Goal: Information Seeking & Learning: Learn about a topic

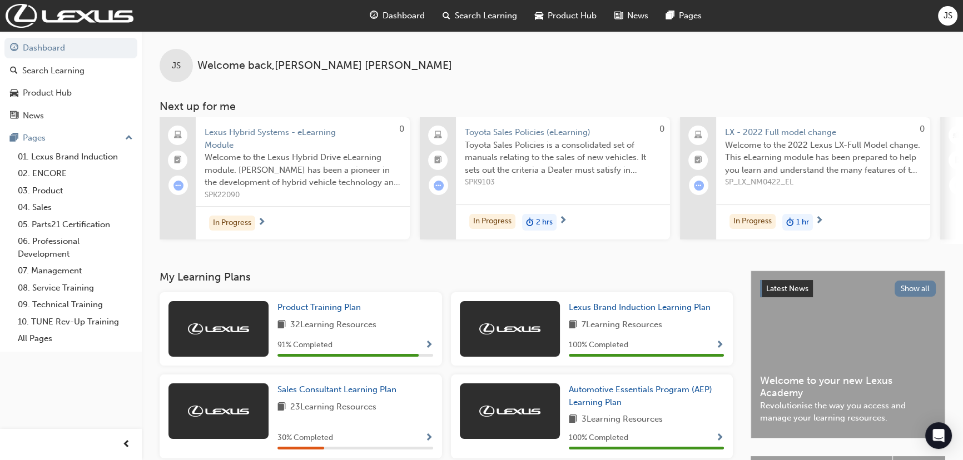
click at [282, 131] on span "Lexus Hybrid Systems - eLearning Module" at bounding box center [303, 138] width 196 height 25
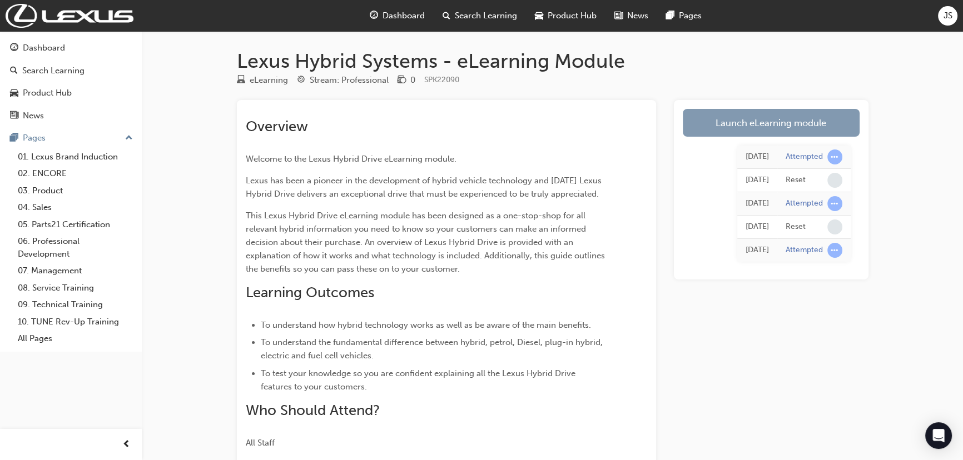
click at [827, 124] on link "Launch eLearning module" at bounding box center [771, 123] width 177 height 28
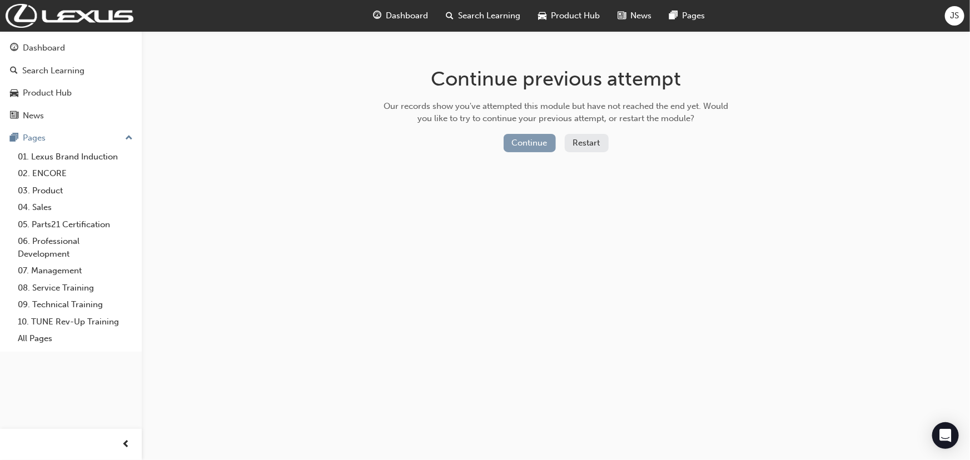
click at [543, 145] on button "Continue" at bounding box center [530, 143] width 52 height 18
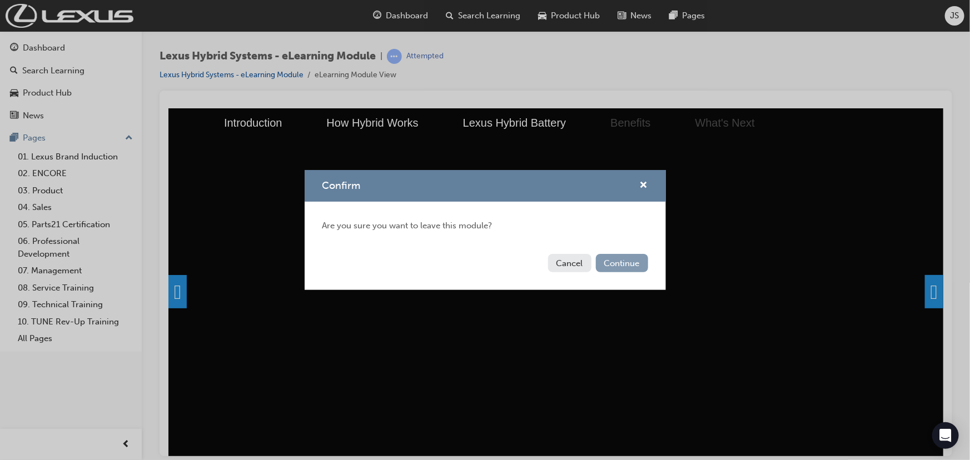
click at [612, 261] on button "Continue" at bounding box center [622, 263] width 52 height 18
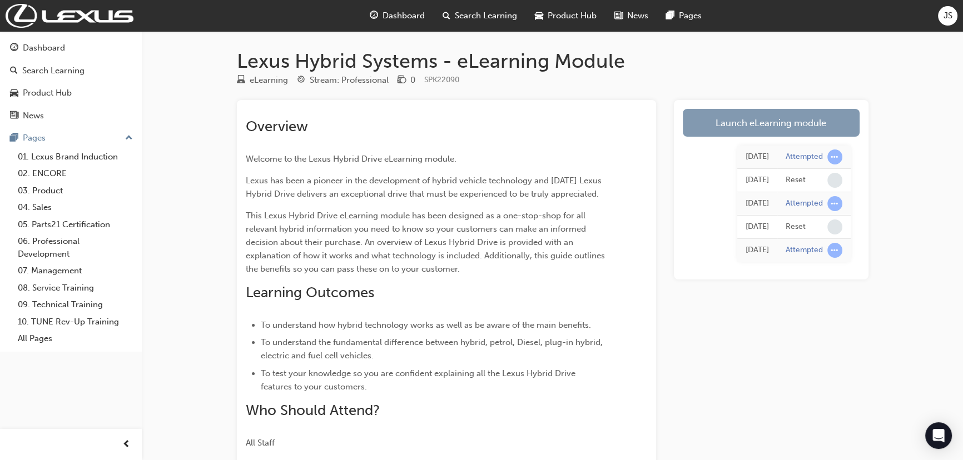
click at [739, 116] on link "Launch eLearning module" at bounding box center [771, 123] width 177 height 28
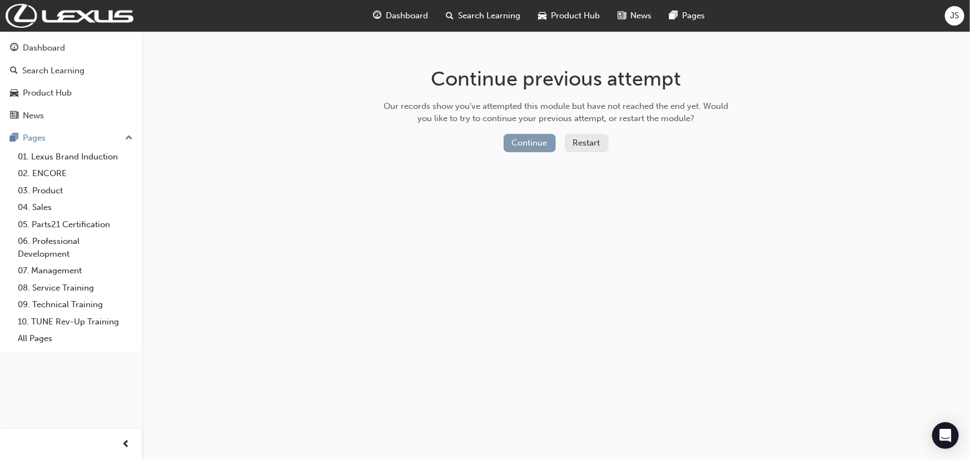
click at [536, 145] on button "Continue" at bounding box center [530, 143] width 52 height 18
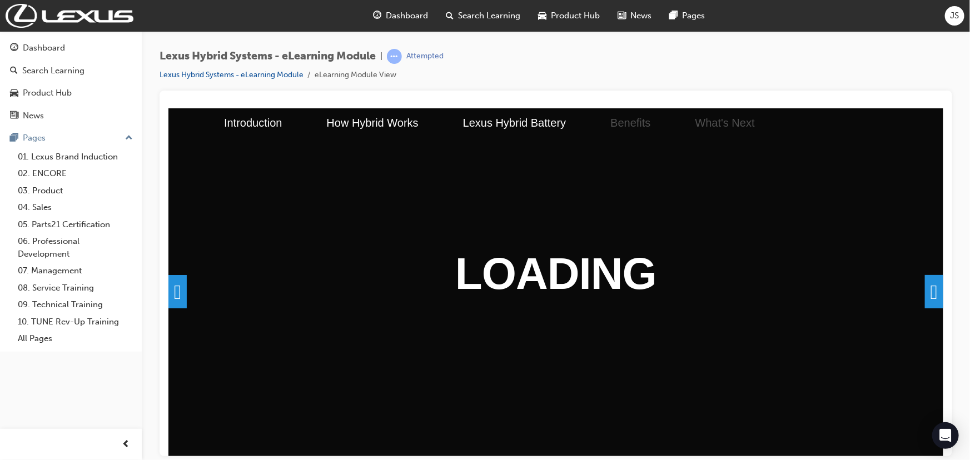
click at [925, 281] on span at bounding box center [933, 291] width 18 height 33
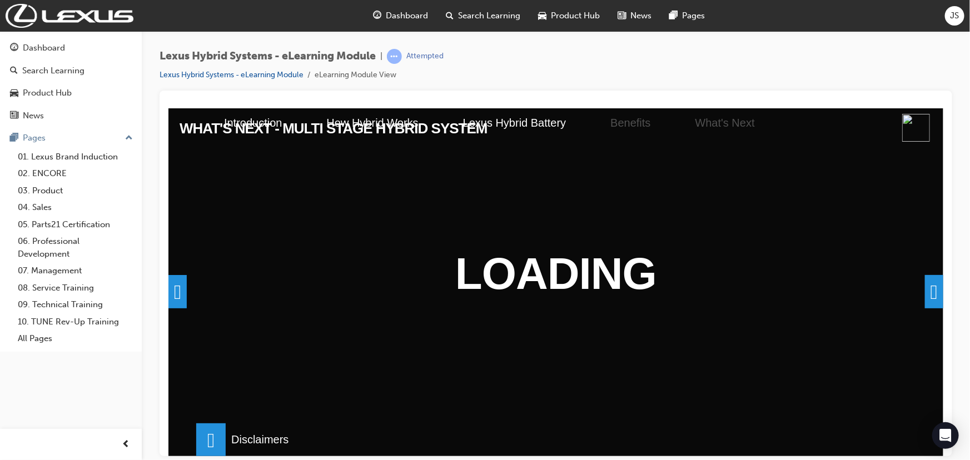
click at [924, 291] on span at bounding box center [933, 291] width 18 height 33
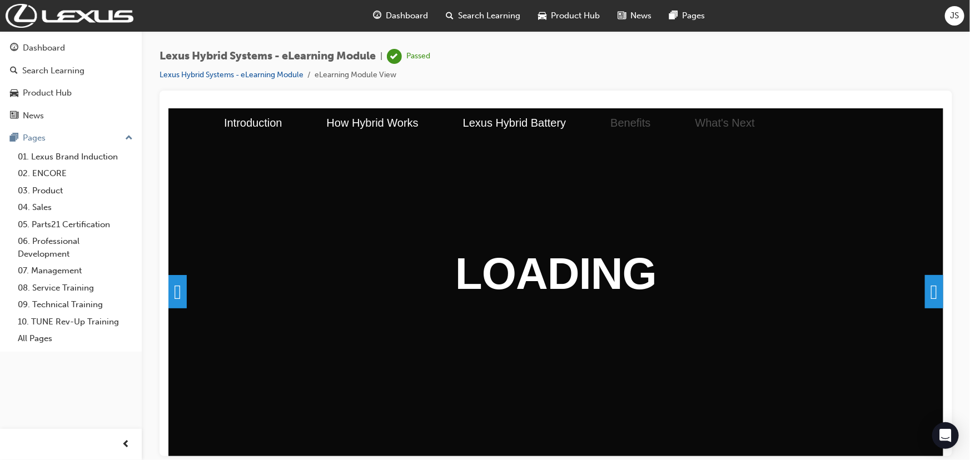
click at [723, 316] on div "WHAT'S NEXT - MULTI STAGE HYBRID SYSTEM Multi Stage Hybrid System was developed…" at bounding box center [943, 456] width 3102 height 696
click at [928, 281] on span at bounding box center [933, 291] width 18 height 33
click at [928, 287] on span at bounding box center [933, 291] width 18 height 33
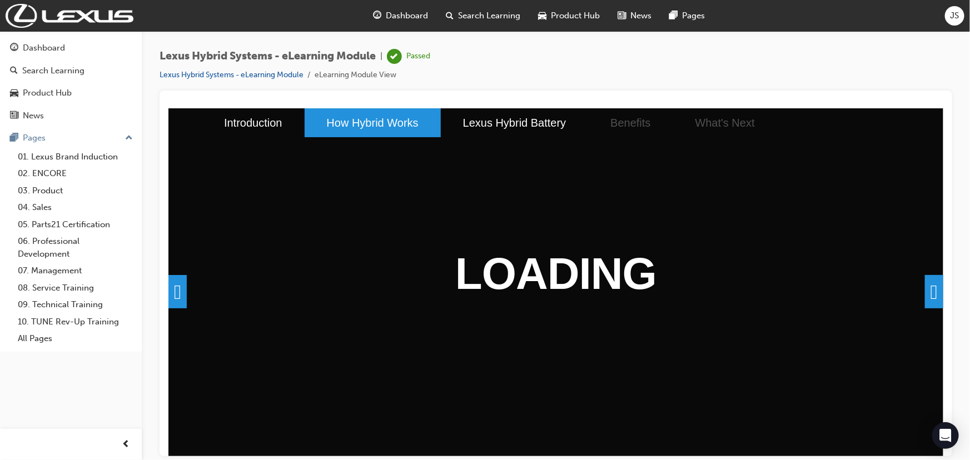
click at [352, 118] on li "How Hybrid Works" at bounding box center [372, 122] width 136 height 29
click at [933, 285] on span at bounding box center [933, 291] width 18 height 33
click at [68, 8] on img at bounding box center [70, 16] width 128 height 24
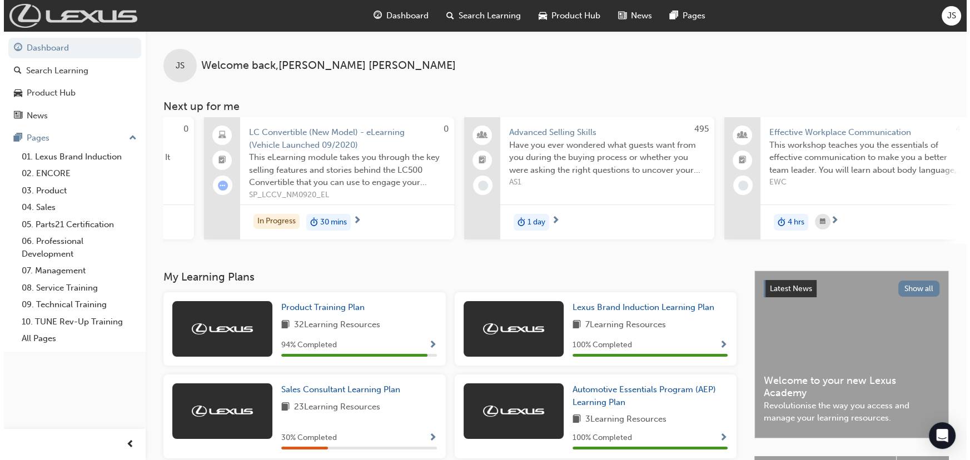
scroll to position [0, 455]
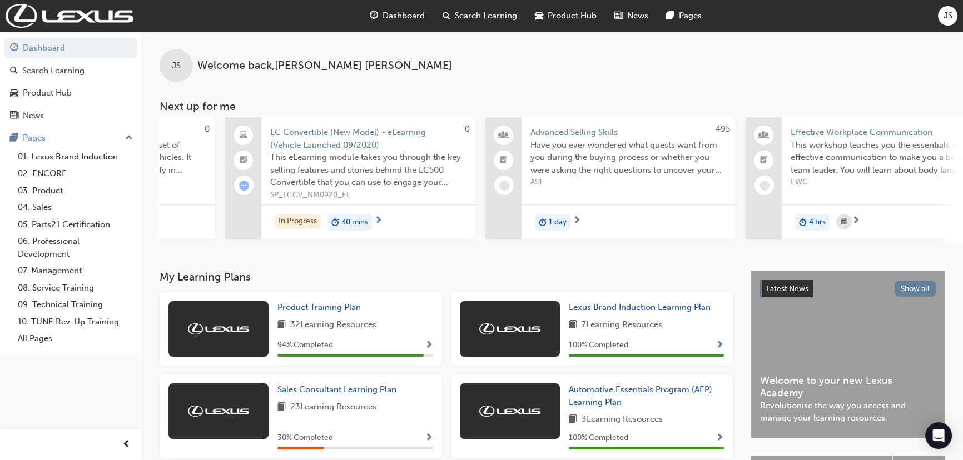
click at [597, 131] on span "Advanced Selling Skills" at bounding box center [628, 132] width 196 height 13
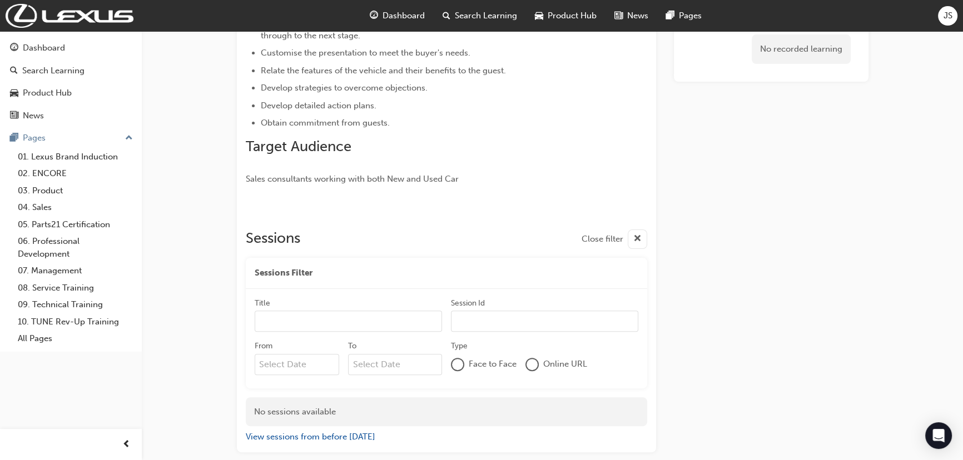
scroll to position [385, 0]
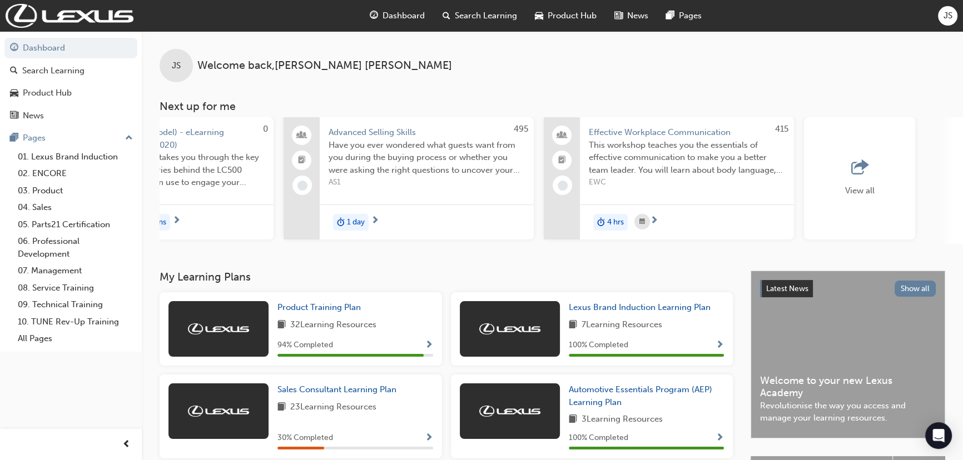
scroll to position [0, 707]
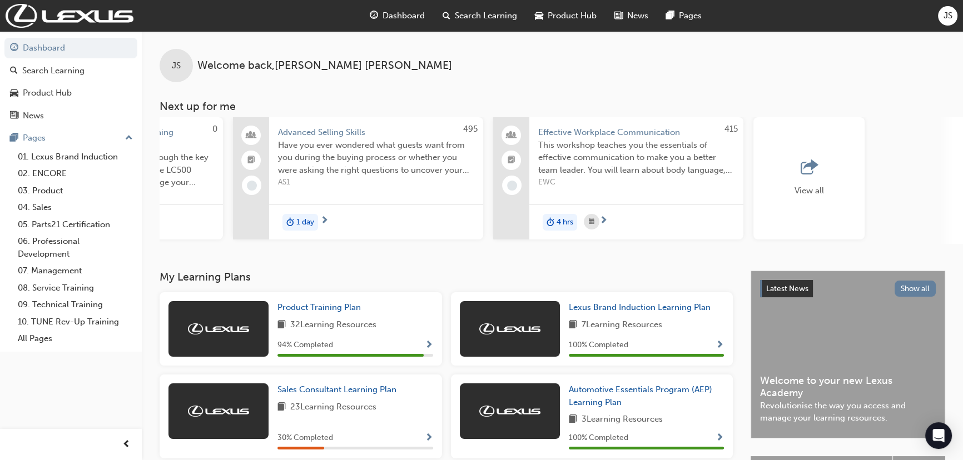
click at [793, 197] on div "View all" at bounding box center [808, 178] width 111 height 122
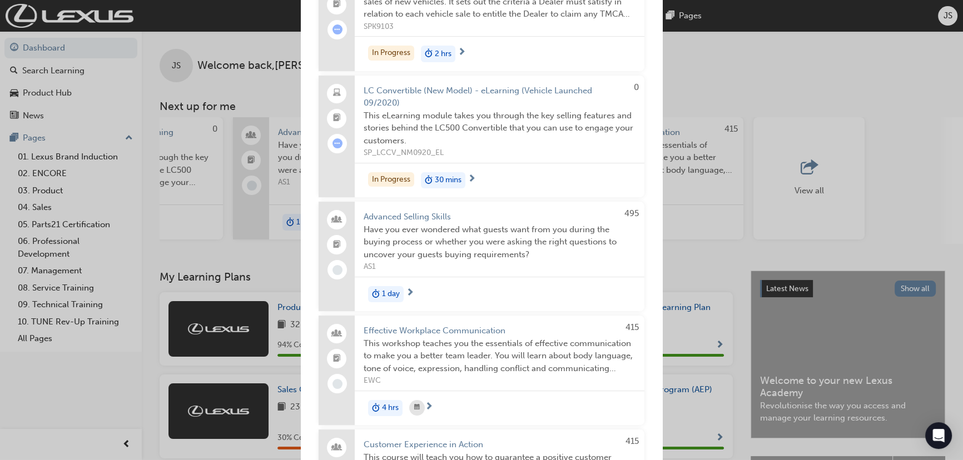
scroll to position [354, 0]
